Goal: Feedback & Contribution: Contribute content

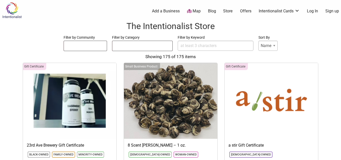
select select
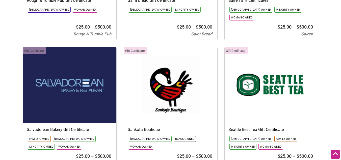
scroll to position [5745, 0]
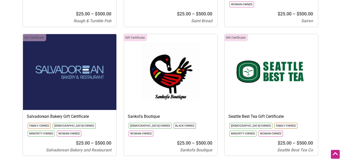
click at [177, 61] on img at bounding box center [170, 72] width 93 height 76
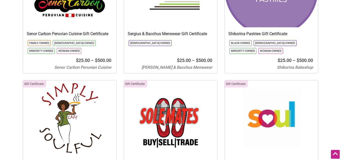
scroll to position [6259, 0]
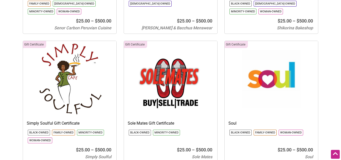
click at [67, 64] on img at bounding box center [69, 79] width 93 height 76
click at [269, 60] on img at bounding box center [271, 79] width 93 height 76
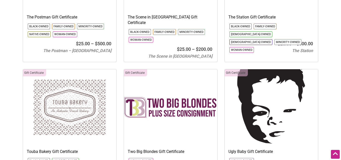
scroll to position [7019, 0]
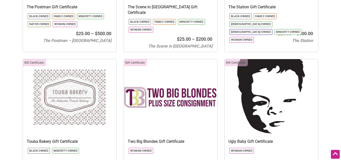
click at [278, 77] on img at bounding box center [271, 97] width 93 height 76
click at [177, 63] on img at bounding box center [170, 97] width 93 height 76
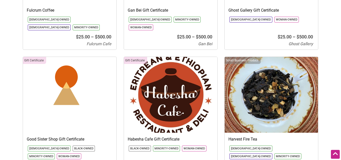
scroll to position [2710, 0]
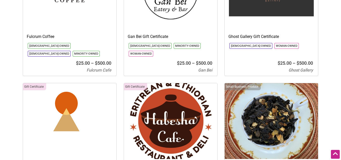
click at [145, 83] on img at bounding box center [170, 121] width 93 height 76
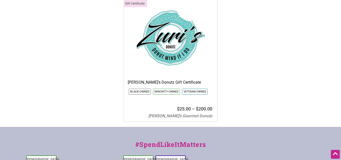
scroll to position [7642, 0]
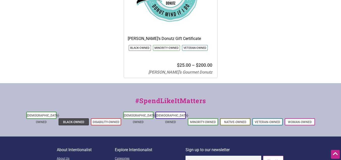
click at [70, 120] on link "Black-Owned" at bounding box center [73, 122] width 21 height 4
select select
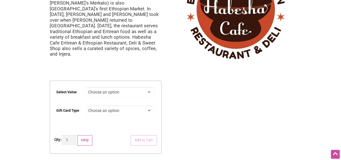
scroll to position [73, 0]
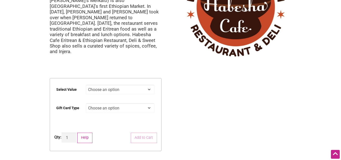
click at [144, 85] on select "Choose an option $25 $50 $100 $200 $500" at bounding box center [120, 90] width 69 height 10
click at [171, 69] on div "Intentionalist Spend like it matters 0 Add a Business Map Blog Store Offers Int…" at bounding box center [170, 113] width 341 height 372
click at [148, 103] on select "Choose an option Physical" at bounding box center [120, 108] width 69 height 10
select select "Physical"
click at [86, 103] on select "Choose an option Physical" at bounding box center [120, 108] width 69 height 10
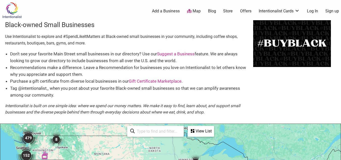
click at [163, 11] on link "Add a Business" at bounding box center [166, 11] width 28 height 6
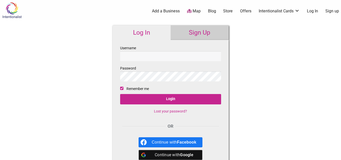
click at [146, 56] on input "Username" at bounding box center [170, 56] width 101 height 10
click at [203, 29] on link "Sign Up" at bounding box center [200, 32] width 58 height 15
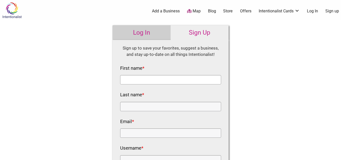
click at [158, 83] on input "First name *" at bounding box center [170, 79] width 101 height 9
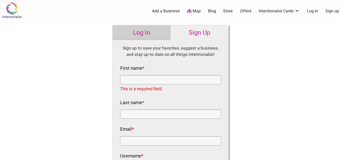
click at [134, 30] on link "Log In" at bounding box center [142, 32] width 58 height 15
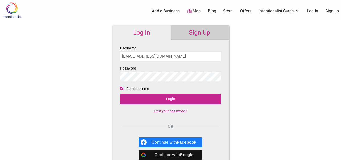
type input "legacyhbs@gmail.com"
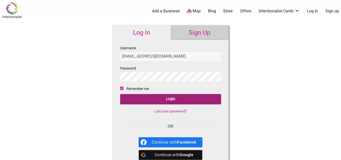
click at [157, 98] on input "Login" at bounding box center [170, 99] width 101 height 10
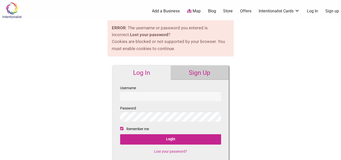
click at [150, 97] on input "Username" at bounding box center [170, 96] width 101 height 10
type input "Legacy5719"
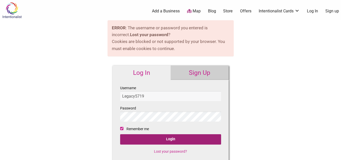
click at [167, 140] on input "Login" at bounding box center [170, 139] width 101 height 10
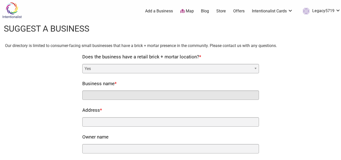
click at [153, 92] on input "Business name *" at bounding box center [170, 94] width 177 height 9
type input "Legacy Hair and Beauty Supply"
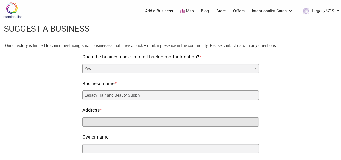
click at [112, 122] on input "Address *" at bounding box center [170, 121] width 177 height 9
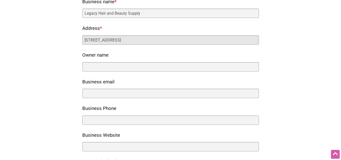
scroll to position [83, 0]
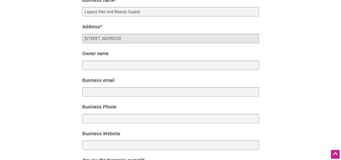
type input "5719 Rainier Ave So"
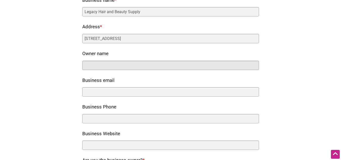
click at [118, 62] on input "Owner name" at bounding box center [170, 65] width 177 height 9
type input "Patt Butler Lathan"
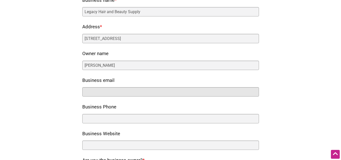
click at [98, 91] on input "Business email" at bounding box center [170, 91] width 177 height 9
type input "legacyhbs@gmail.com"
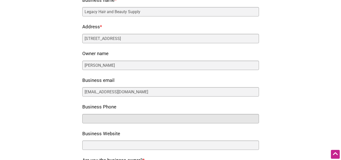
click at [88, 115] on input "Business Phone" at bounding box center [170, 118] width 177 height 9
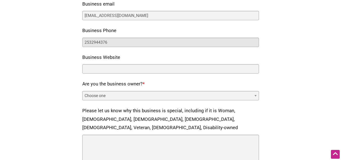
scroll to position [163, 0]
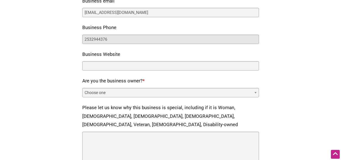
type input "2532944376"
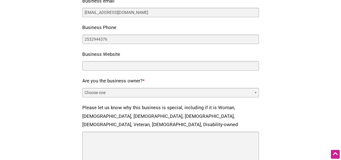
click at [164, 89] on select "Choose one Yes No" at bounding box center [170, 92] width 177 height 9
select select "yes"
click at [82, 88] on select "Choose one Yes No" at bounding box center [170, 92] width 177 height 9
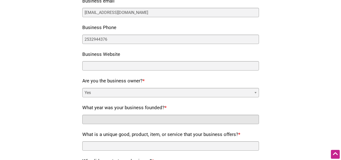
click at [143, 118] on input "What year was your business founded? *" at bounding box center [170, 119] width 177 height 9
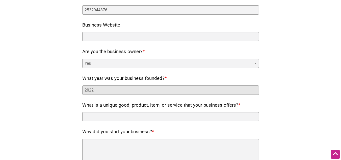
scroll to position [203, 0]
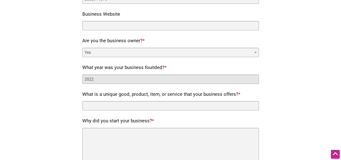
type input "2022"
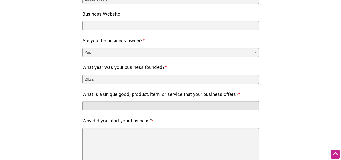
click at [171, 104] on input "What is a unique good, product, item, or service that your business offers? *" at bounding box center [170, 105] width 177 height 9
click at [98, 105] on input "Hair care products" at bounding box center [170, 105] width 177 height 9
click at [147, 106] on input "In demand hair care products" at bounding box center [170, 105] width 177 height 9
type input "In demand hair care products and accessories."
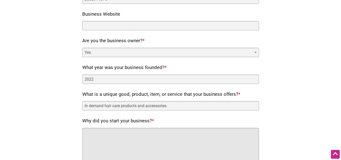
click at [103, 137] on textarea "Why did you start your business? *" at bounding box center [170, 153] width 177 height 50
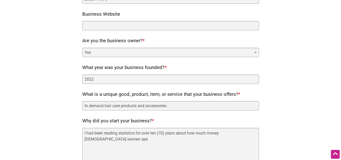
click at [122, 119] on label "Why did you start your business? *" at bounding box center [118, 121] width 72 height 9
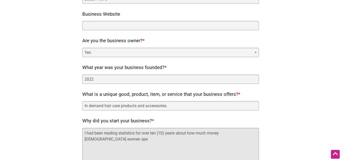
click at [122, 128] on textarea "I had been reading statistics for over ten (10) years about how much money Blac…" at bounding box center [170, 153] width 177 height 50
click at [186, 132] on textarea "I had been reading statistics for over ten (10) years about how much money Blac…" at bounding box center [170, 153] width 177 height 50
click at [185, 129] on textarea "I had been reading statistics for over ten (10) years about the huge much money…" at bounding box center [170, 153] width 177 height 50
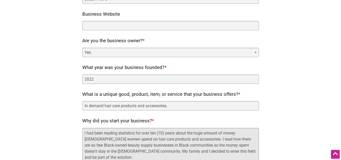
click at [170, 145] on textarea "I had been reading statistics for over ten (10) years about the huge amount of …" at bounding box center [170, 153] width 177 height 50
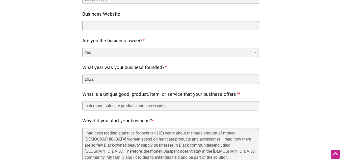
drag, startPoint x: 175, startPoint y: 155, endPoint x: 310, endPoint y: 138, distance: 135.8
click at [310, 138] on div "Our directory is limited to consumer-facing small businesses that have a brick …" at bounding box center [170, 59] width 331 height 439
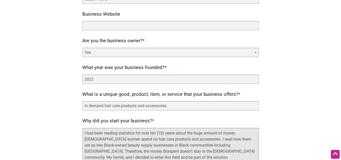
click at [90, 152] on textarea "I had been reading statistics for over ten (10) years about the huge amount of …" at bounding box center [170, 153] width 177 height 50
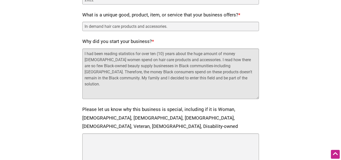
scroll to position [285, 0]
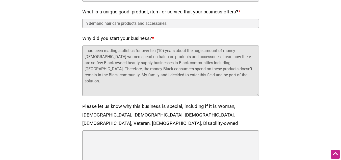
type textarea "I had been reading statistics for over ten (10) years about the huge amount of …"
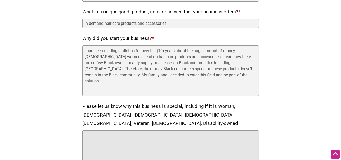
click at [115, 138] on textarea "Please let us know why this business is special, including if it is Woman, Blac…" at bounding box center [170, 155] width 177 height 50
click at [131, 130] on textarea "Black & Woman Owned" at bounding box center [170, 155] width 177 height 50
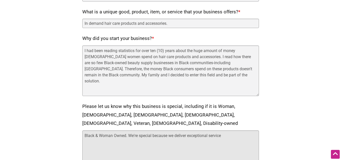
click at [229, 130] on textarea "Black & Woman Owned. We're special because we deliver exceptional service" at bounding box center [170, 155] width 177 height 50
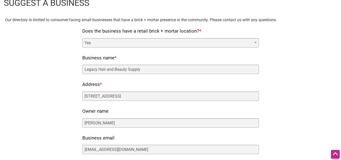
scroll to position [25, 0]
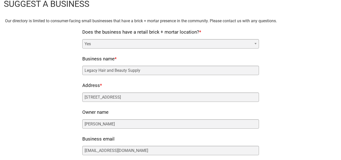
type textarea "Black & Woman Owned. We're special because we deliver exceptional service to ou…"
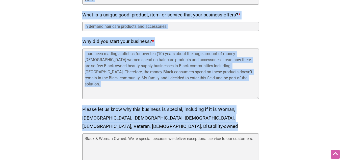
scroll to position [440, 0]
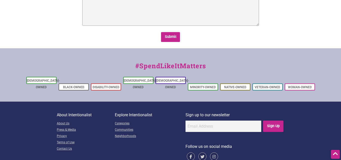
drag, startPoint x: 77, startPoint y: 28, endPoint x: 138, endPoint y: 30, distance: 61.3
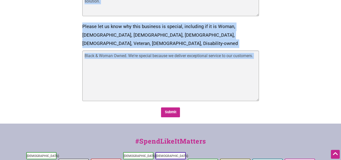
scroll to position [344, 0]
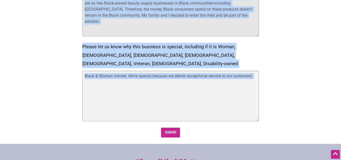
copy nf-rows-wrap "Does the business have a retail brick + mortar location? * Yes No Business name…"
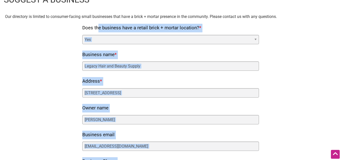
scroll to position [25, 0]
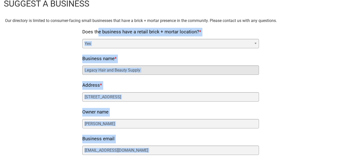
click at [150, 74] on input "Legacy Hair and Beauty Supply" at bounding box center [170, 69] width 177 height 9
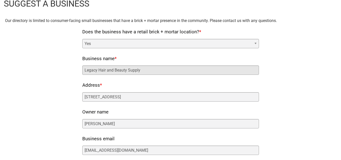
drag, startPoint x: 133, startPoint y: 69, endPoint x: 74, endPoint y: 67, distance: 58.6
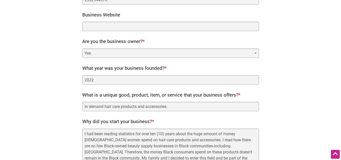
scroll to position [203, 0]
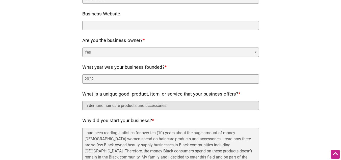
drag, startPoint x: 180, startPoint y: 106, endPoint x: 78, endPoint y: 108, distance: 102.7
click at [78, 108] on div "Our directory is limited to consumer-facing small businesses that have a brick …" at bounding box center [170, 59] width 331 height 439
paste input "Legacy Hair and Beauty Supply"
drag, startPoint x: 141, startPoint y: 104, endPoint x: 72, endPoint y: 90, distance: 70.2
click at [72, 97] on div "Our directory is limited to consumer-facing small businesses that have a brick …" at bounding box center [170, 59] width 331 height 439
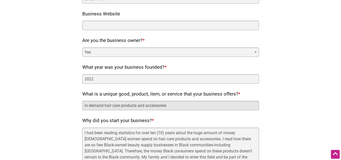
drag, startPoint x: 169, startPoint y: 106, endPoint x: 80, endPoint y: 106, distance: 89.3
click at [80, 106] on div "Our directory is limited to consumer-facing small businesses that have a brick …" at bounding box center [170, 59] width 331 height 439
click at [88, 106] on input "in demand hair care products and accessories" at bounding box center [170, 105] width 177 height 9
drag, startPoint x: 169, startPoint y: 107, endPoint x: 81, endPoint y: 111, distance: 87.9
click at [79, 112] on div "Our directory is limited to consumer-facing small businesses that have a brick …" at bounding box center [170, 59] width 331 height 439
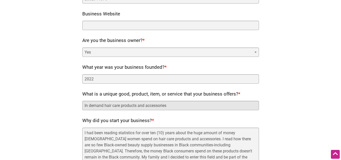
click at [97, 104] on input "In demand hair care products and accessories" at bounding box center [170, 105] width 177 height 9
click at [137, 105] on input "In demand hair care products and accessories" at bounding box center [170, 105] width 177 height 9
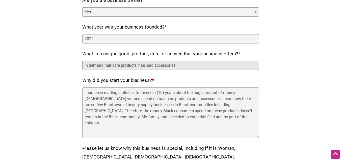
scroll to position [253, 0]
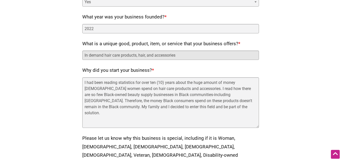
type input "In demand hair care products, hair, and accessories"
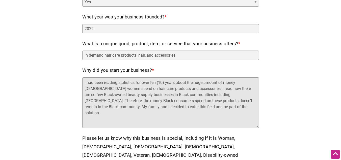
drag, startPoint x: 186, startPoint y: 105, endPoint x: 73, endPoint y: 82, distance: 115.4
click at [73, 82] on div "Our directory is limited to consumer-facing small businesses that have a brick …" at bounding box center [170, 8] width 331 height 439
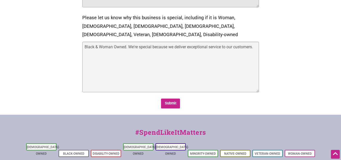
scroll to position [376, 0]
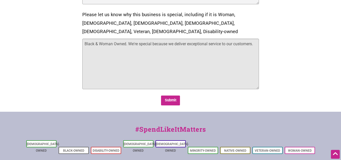
click at [186, 39] on textarea "Black & Woman Owned. We're special because we deliver exceptional service to ou…" at bounding box center [170, 64] width 177 height 50
drag, startPoint x: 105, startPoint y: 41, endPoint x: 83, endPoint y: 33, distance: 24.0
click at [83, 39] on textarea "Black & Woman Owned. We're special because we deliver proven, exceptional servi…" at bounding box center [170, 64] width 177 height 50
type textarea "Black & Woman Owned. We're special because we deliver proven, exceptional servi…"
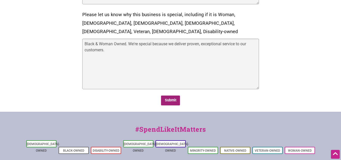
click at [171, 95] on input "Submit" at bounding box center [170, 100] width 19 height 10
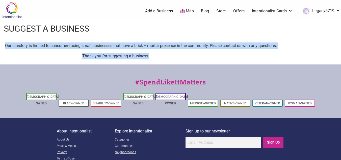
drag, startPoint x: 6, startPoint y: 44, endPoint x: 289, endPoint y: 51, distance: 283.5
click at [289, 51] on div "Our directory is limited to consumer-facing small businesses that have a brick …" at bounding box center [170, 50] width 331 height 17
copy div "Our directory is limited to consumer-facing small businesses that have a brick …"
